Goal: Find specific page/section: Find specific page/section

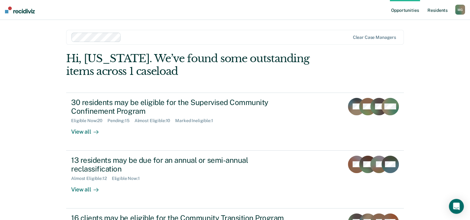
click at [436, 12] on link "Resident s" at bounding box center [438, 10] width 23 height 20
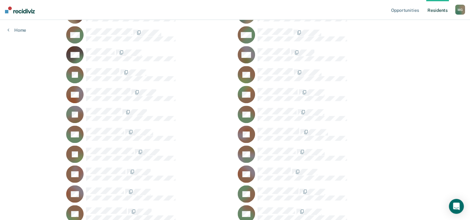
scroll to position [466, 0]
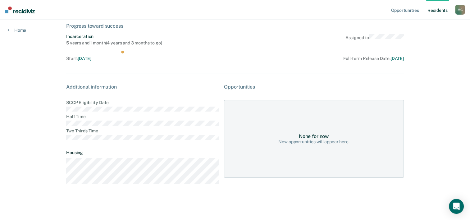
scroll to position [35, 0]
